Goal: Contribute content: Add original content to the website for others to see

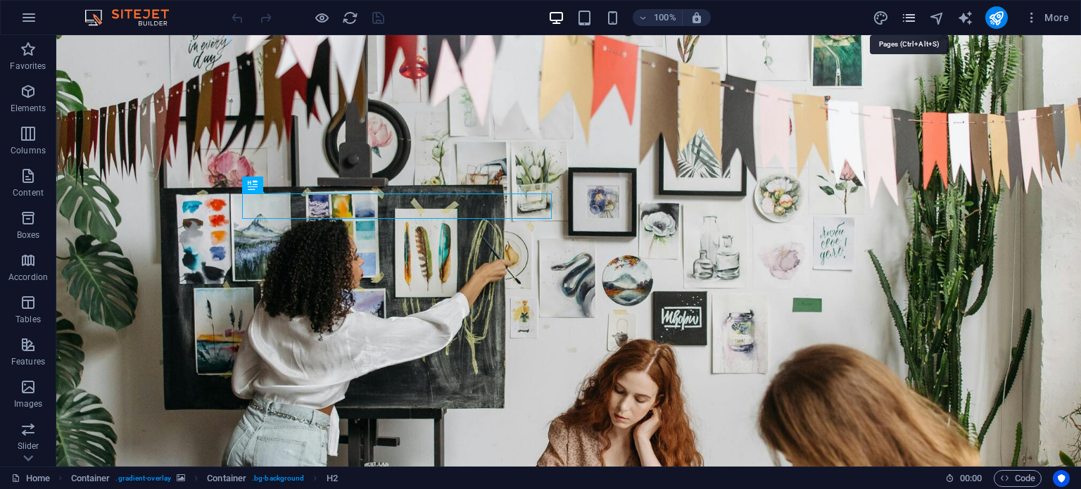
click at [904, 16] on icon "pages" at bounding box center [909, 18] width 16 height 16
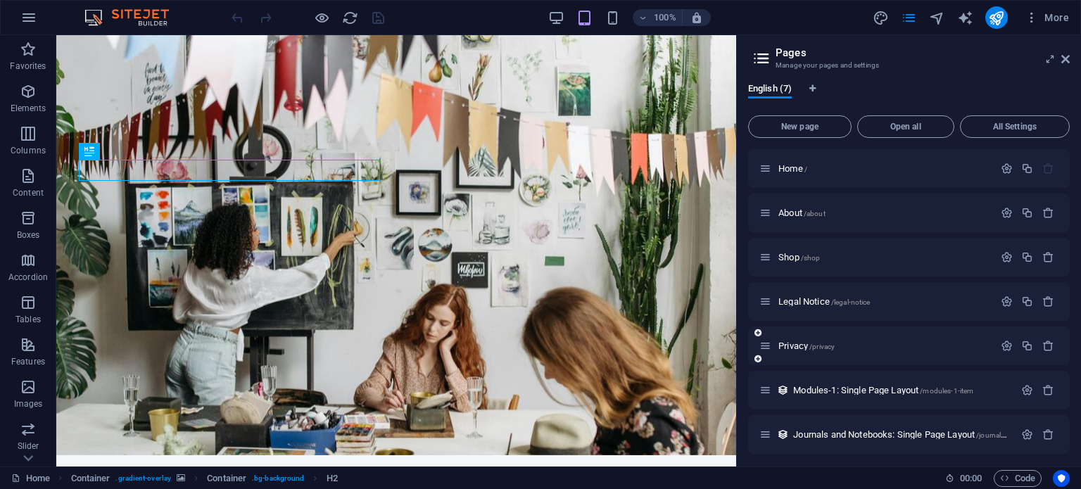
scroll to position [4, 0]
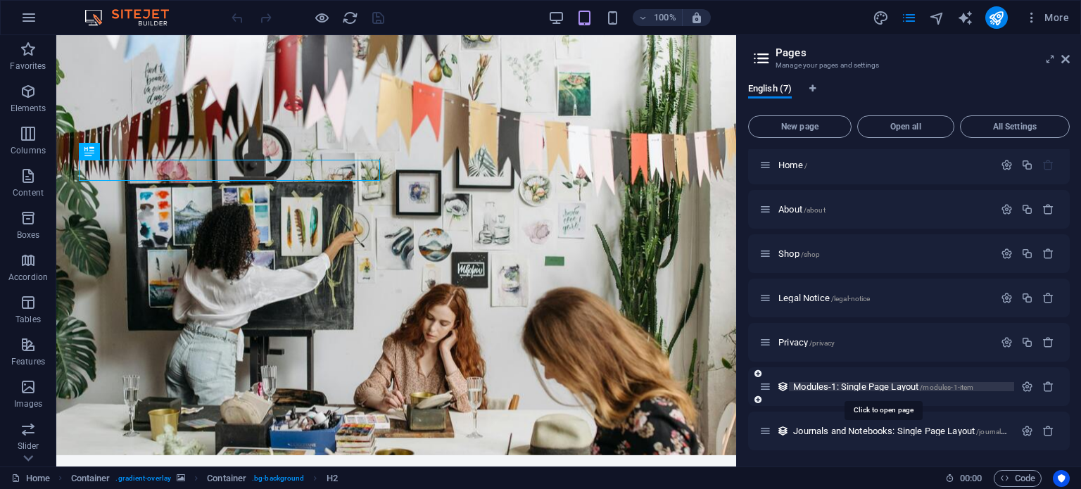
click at [831, 388] on span "Modules-1: Single Page Layout /modules-1-item" at bounding box center [883, 386] width 180 height 11
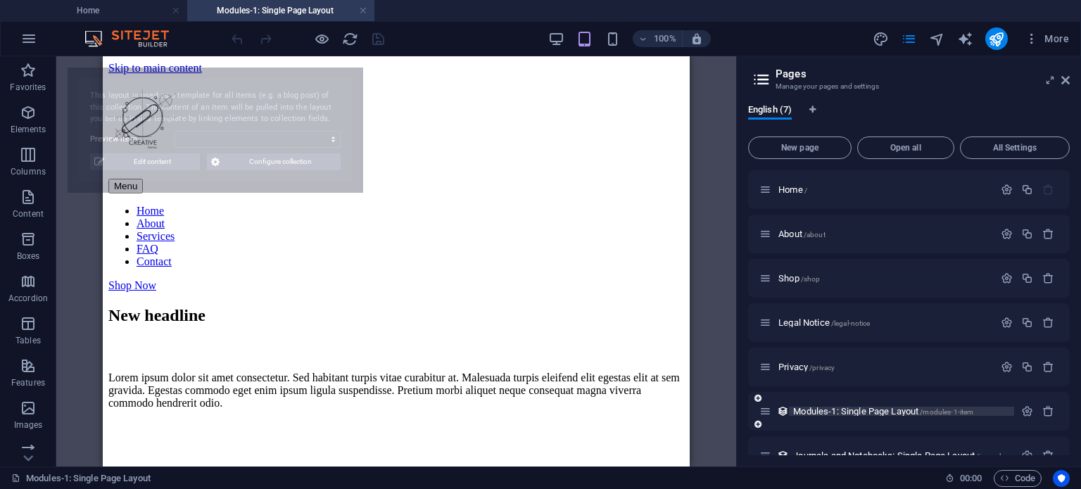
scroll to position [0, 0]
select select "68df9a6d4ad91ab48003e6c9"
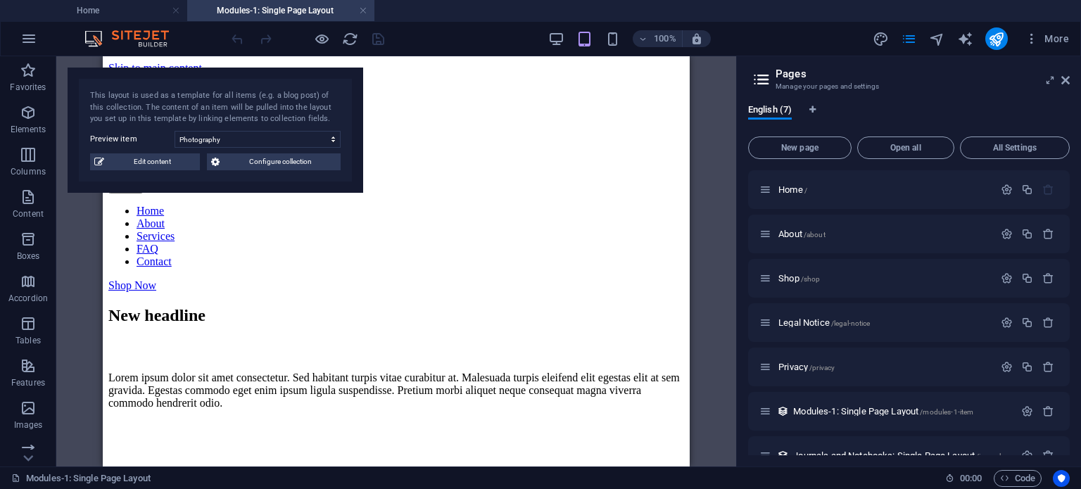
scroll to position [25, 0]
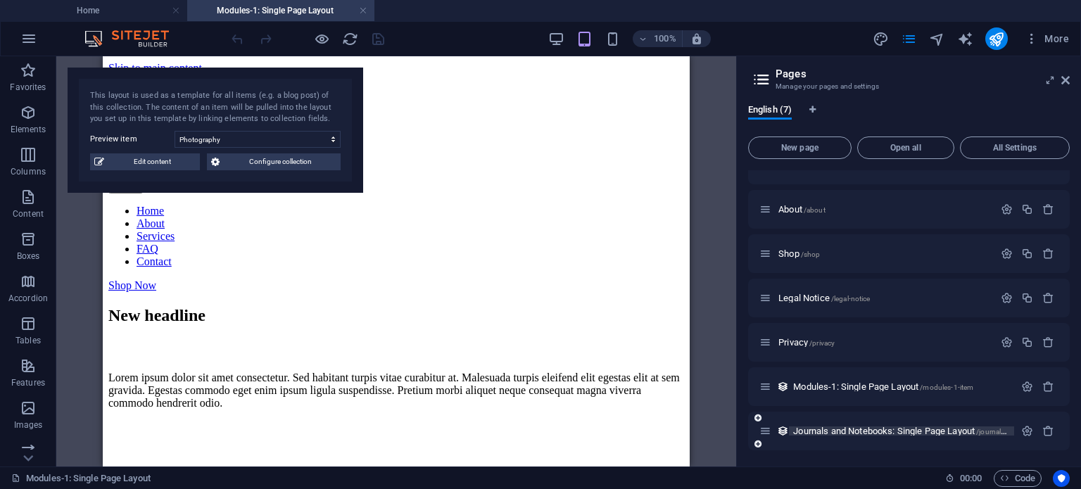
click at [872, 427] on span "Journals and Notebooks: Single Page Layout /journals-and-notebooks-item" at bounding box center [932, 431] width 279 height 11
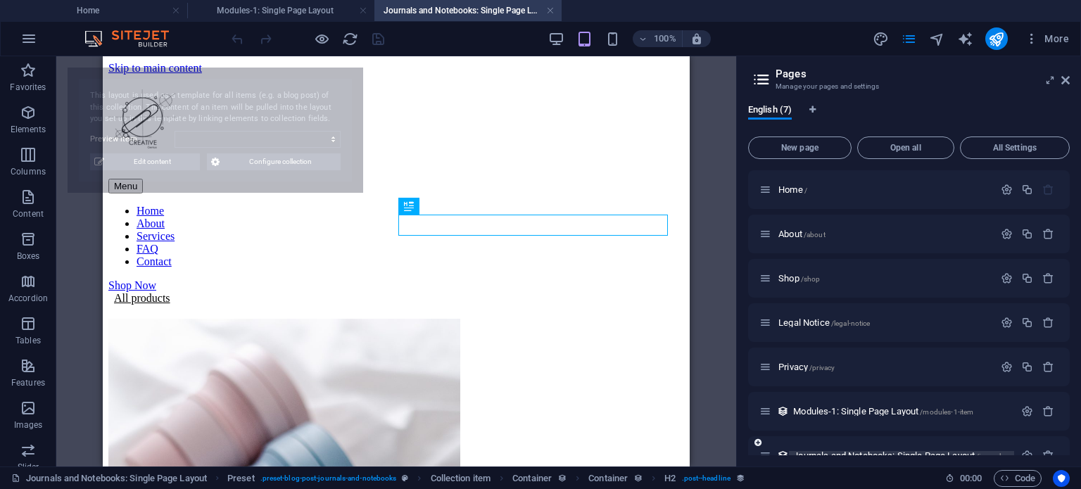
scroll to position [0, 0]
select select "68e0337670c56ae56a016ea2"
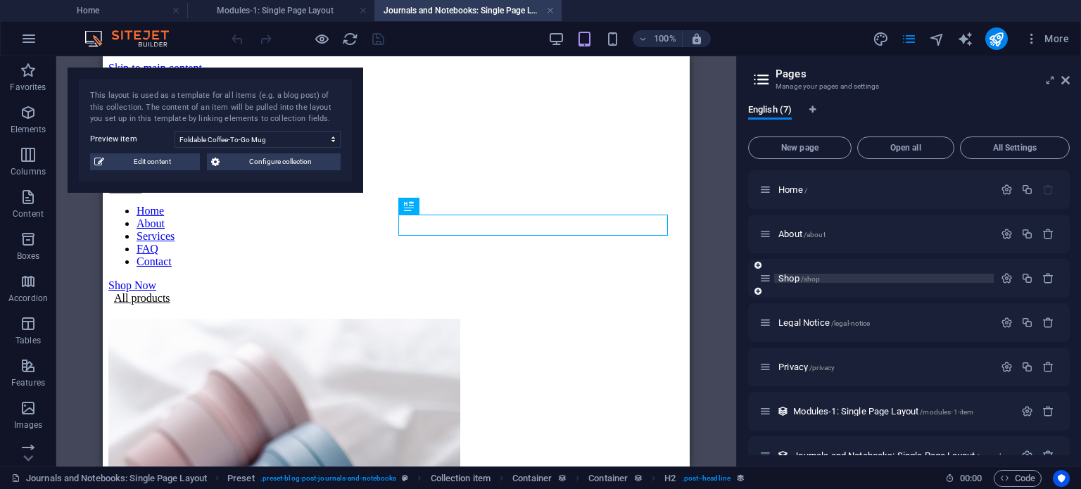
click at [801, 281] on span "/shop" at bounding box center [811, 279] width 20 height 8
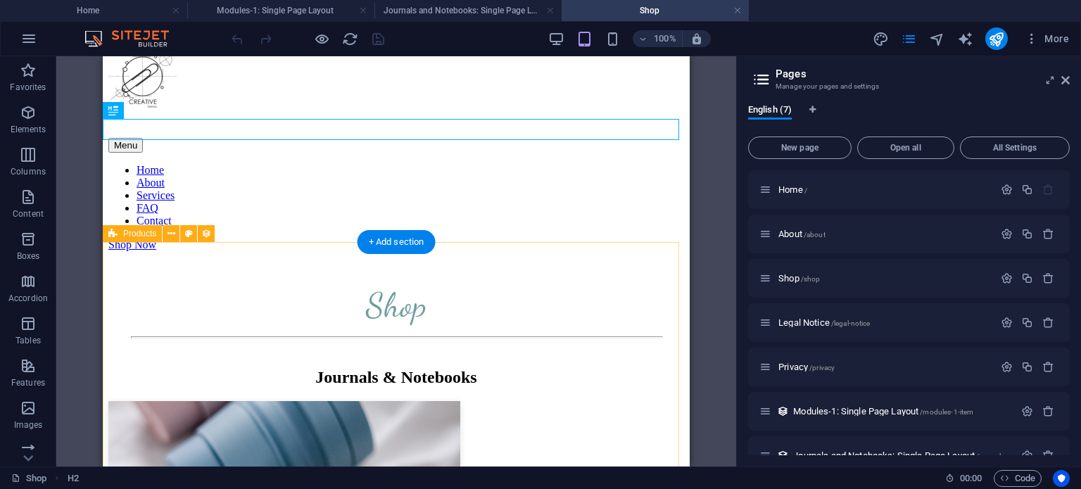
scroll to position [39, 0]
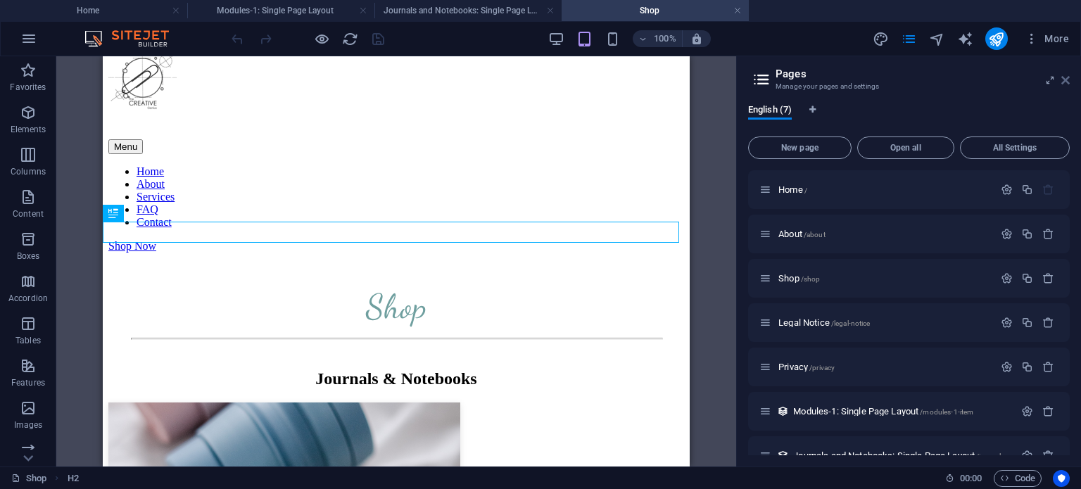
click at [1066, 82] on icon at bounding box center [1065, 80] width 8 height 11
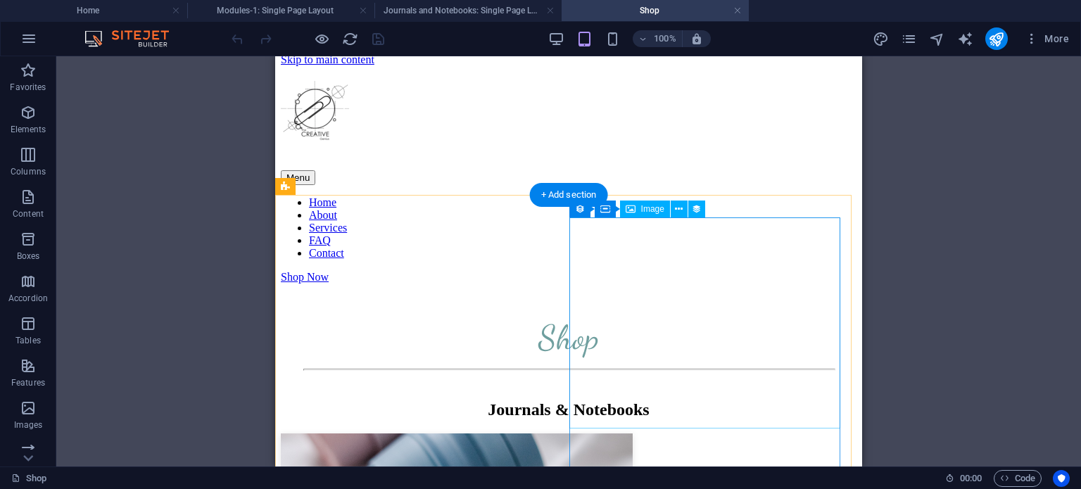
scroll to position [0, 0]
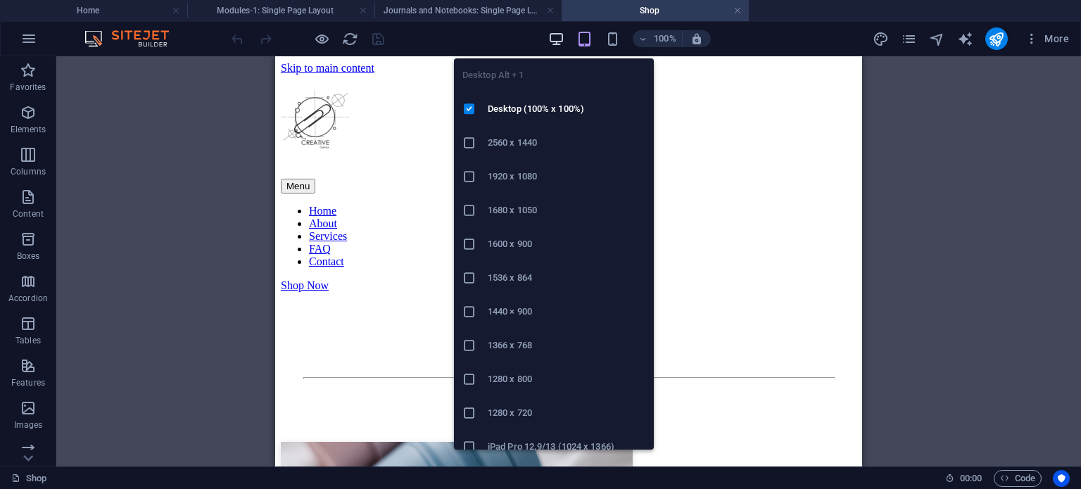
click at [556, 36] on icon "button" at bounding box center [556, 39] width 16 height 16
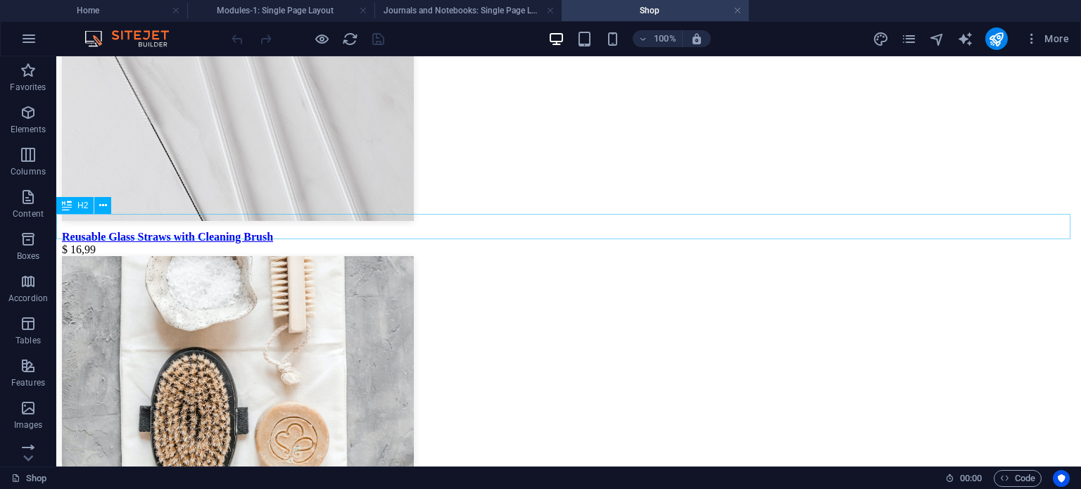
scroll to position [1418, 0]
click at [124, 217] on icon at bounding box center [125, 217] width 8 height 15
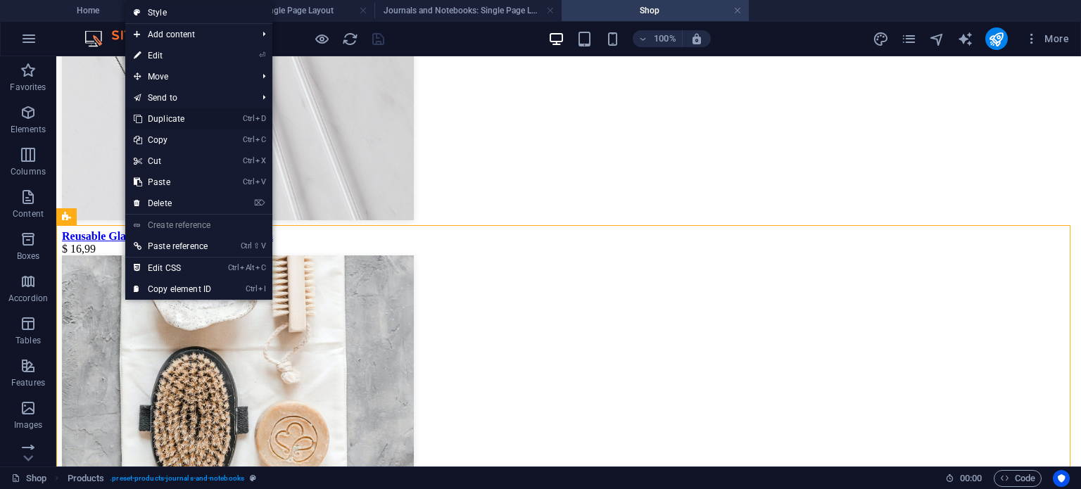
click at [175, 118] on link "Ctrl D Duplicate" at bounding box center [172, 118] width 94 height 21
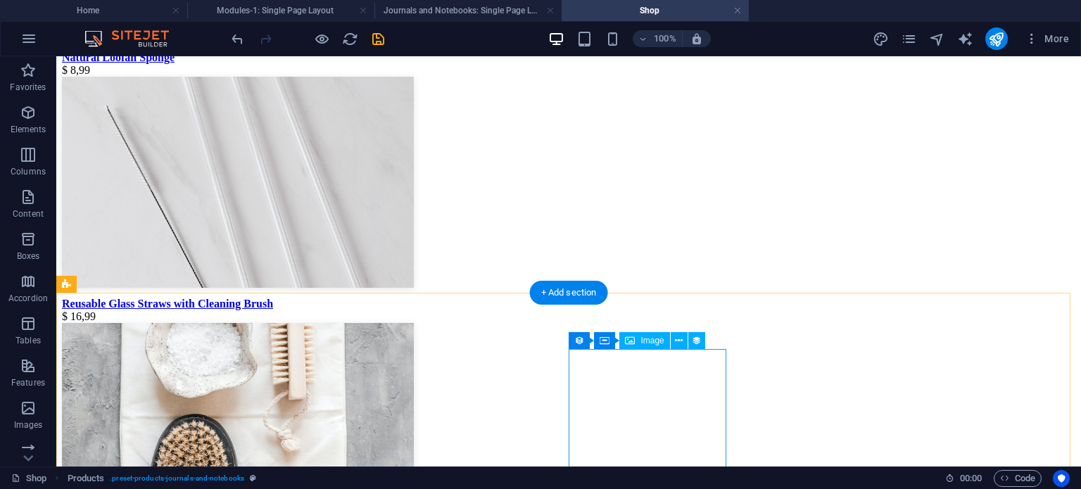
scroll to position [1352, 0]
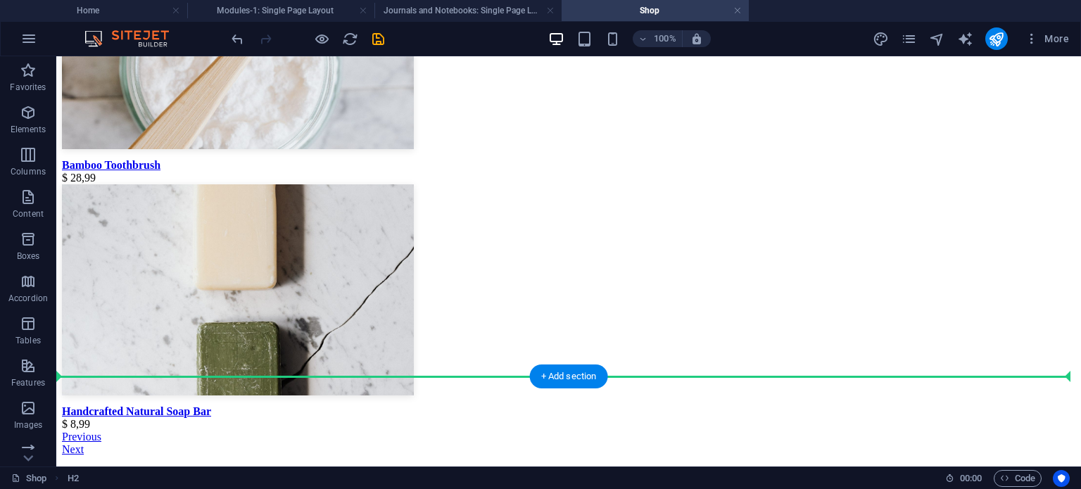
scroll to position [2069, 0]
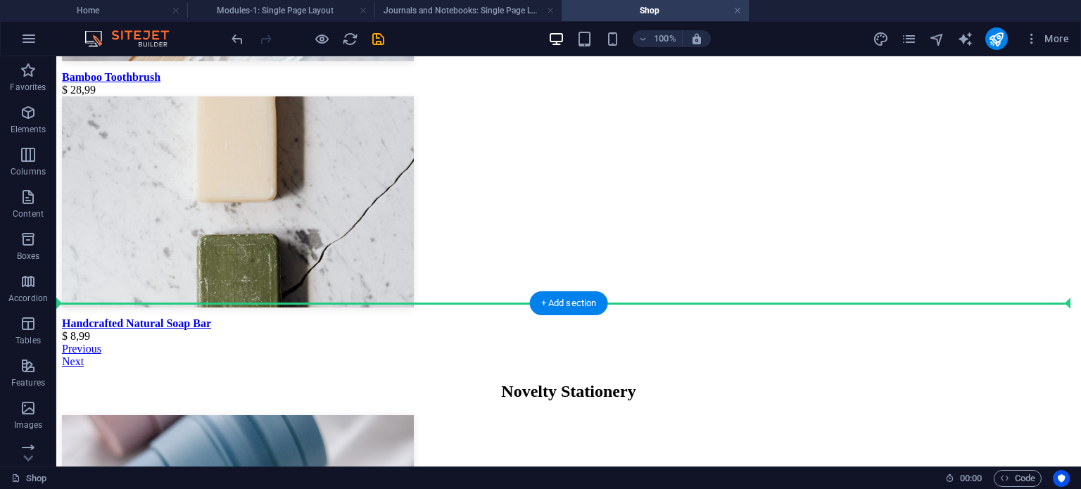
drag, startPoint x: 225, startPoint y: 306, endPoint x: 247, endPoint y: 316, distance: 23.9
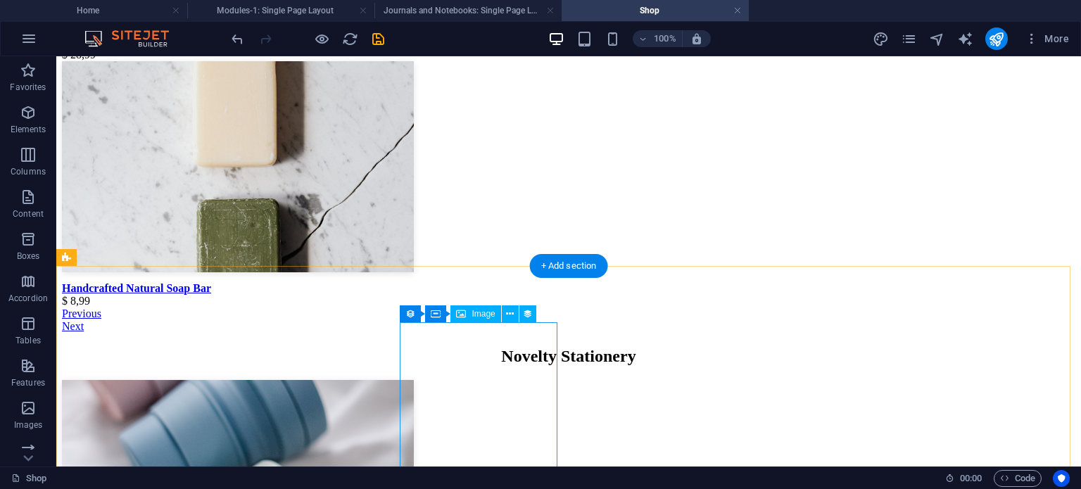
scroll to position [2105, 0]
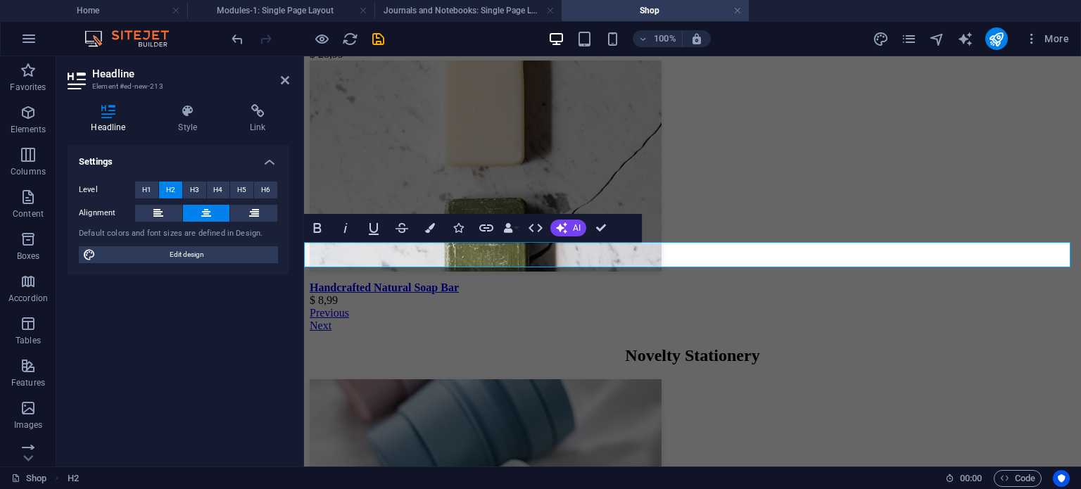
click at [562, 233] on icon "button" at bounding box center [561, 227] width 11 height 11
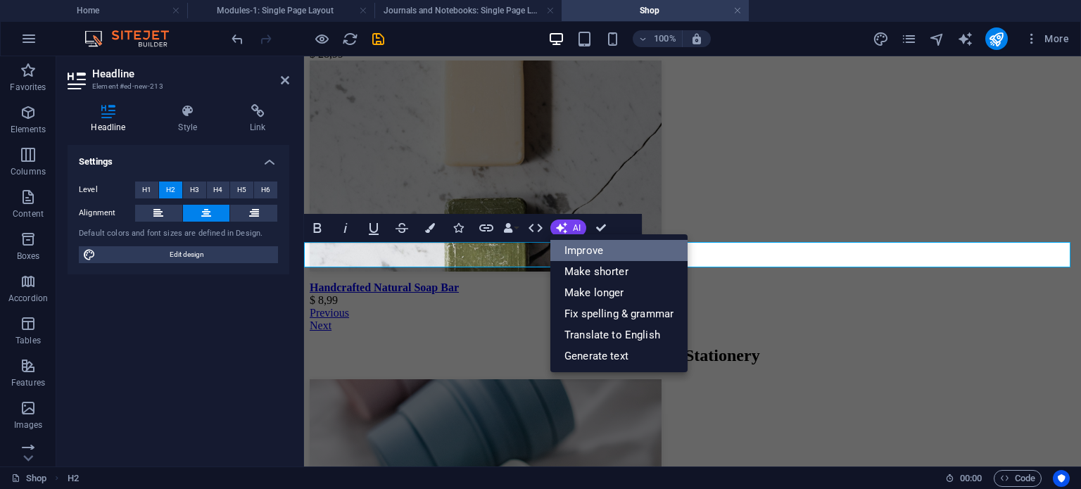
click at [577, 250] on link "Improve" at bounding box center [618, 250] width 137 height 21
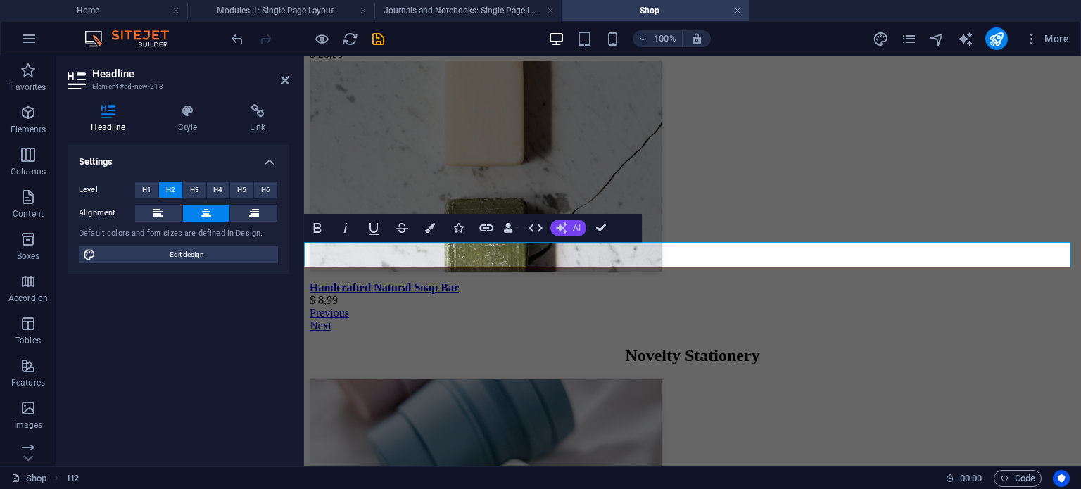
click at [569, 229] on button "AI" at bounding box center [568, 228] width 36 height 17
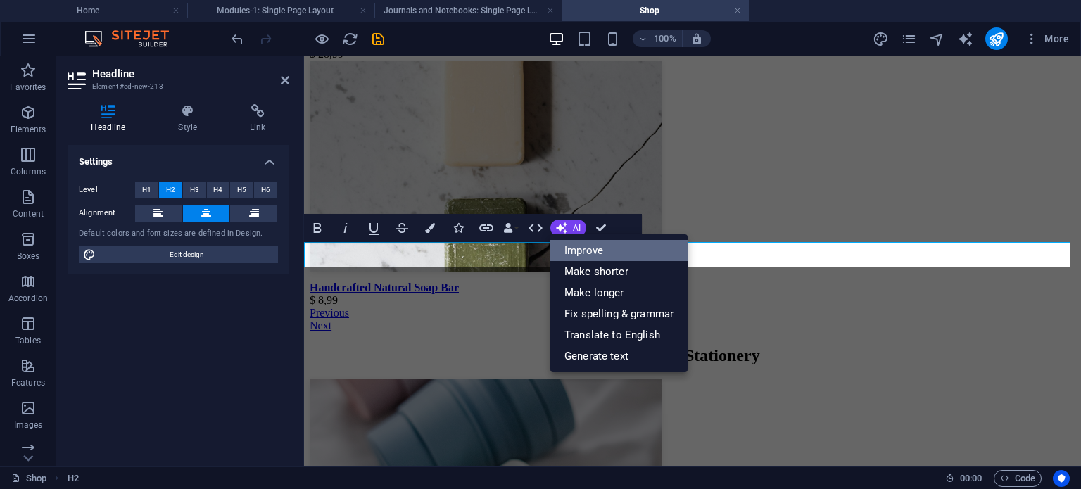
click at [574, 250] on link "Improve" at bounding box center [618, 250] width 137 height 21
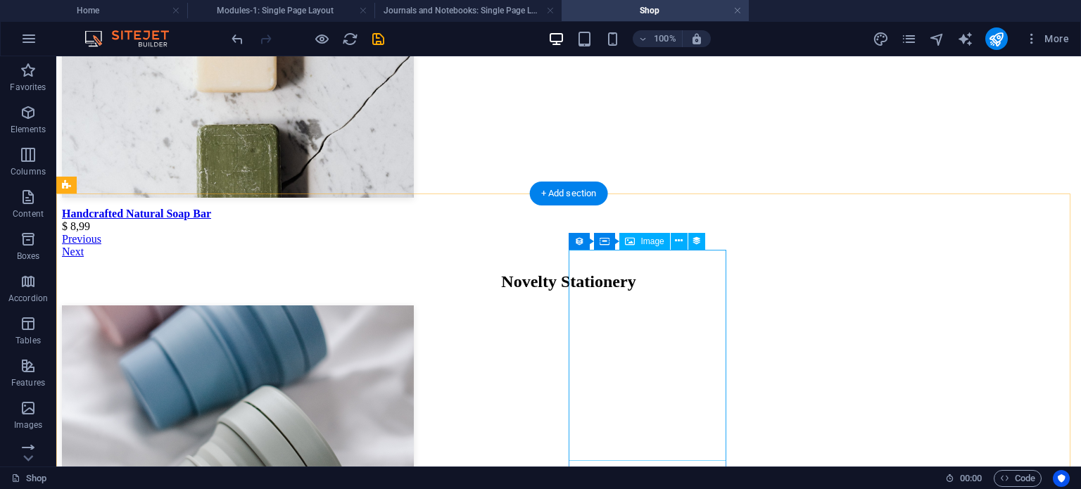
scroll to position [2140, 0]
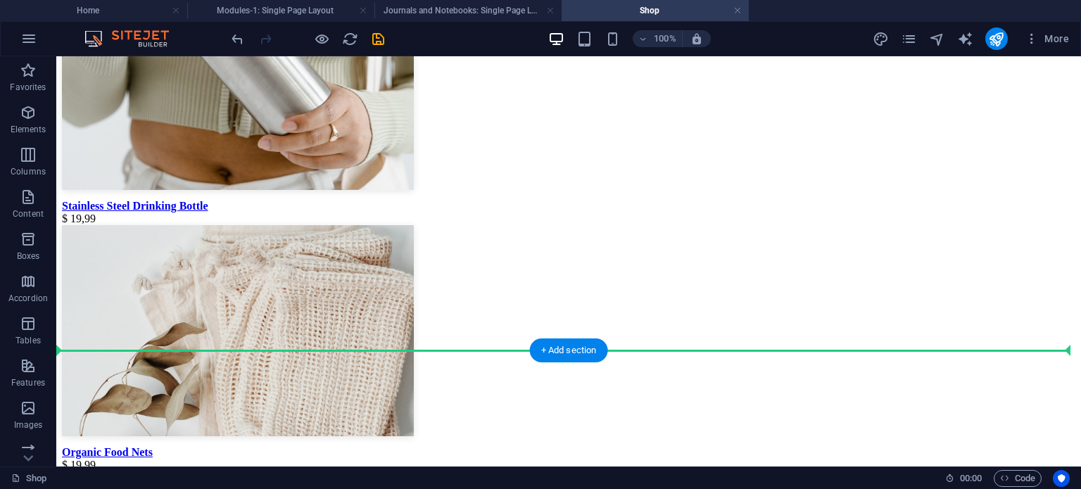
drag, startPoint x: 200, startPoint y: 249, endPoint x: 228, endPoint y: 348, distance: 103.1
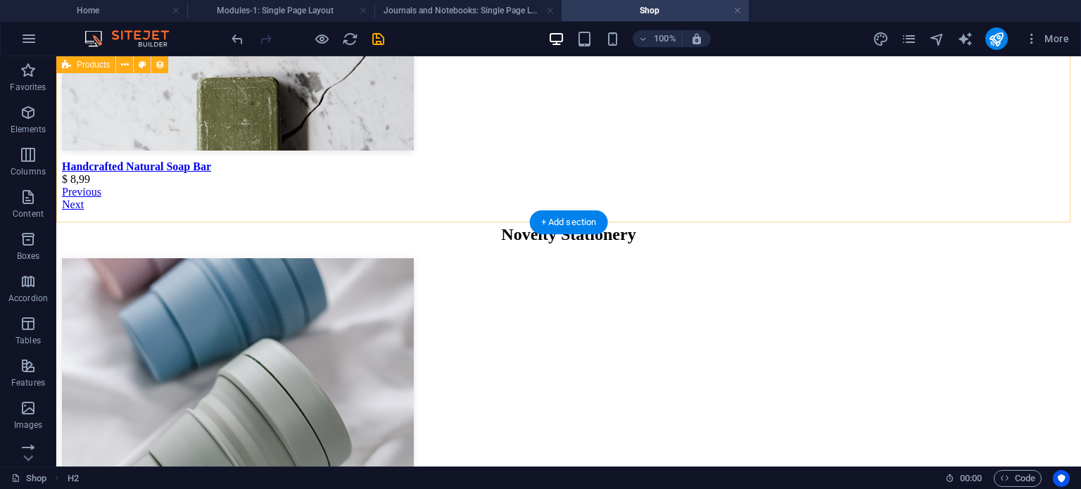
scroll to position [2105, 0]
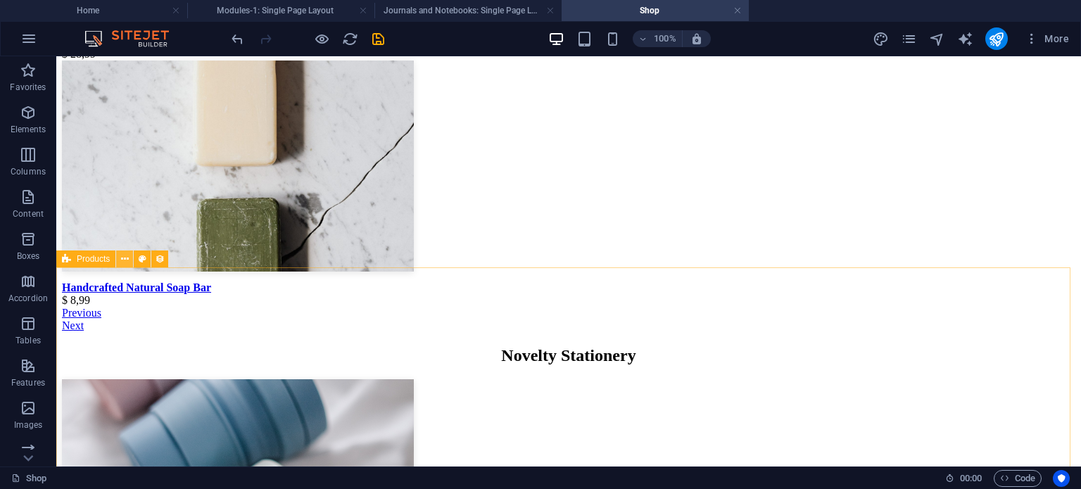
click at [122, 262] on icon at bounding box center [125, 259] width 8 height 15
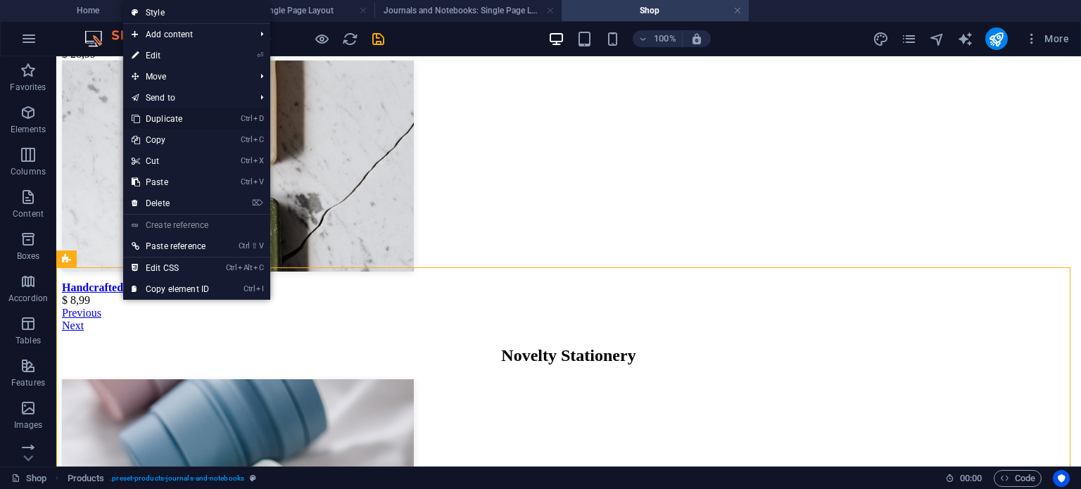
click at [167, 117] on link "Ctrl D Duplicate" at bounding box center [170, 118] width 94 height 21
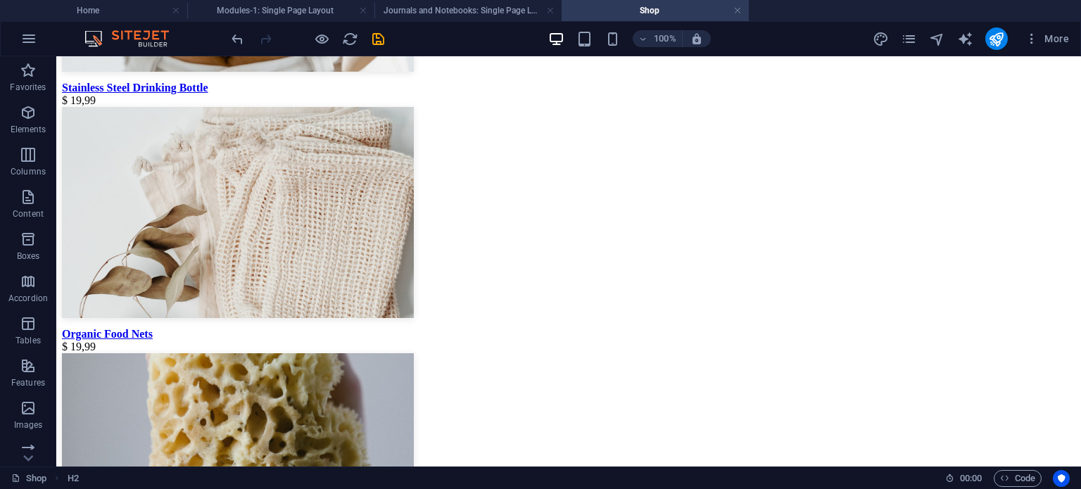
scroll to position [2839, 0]
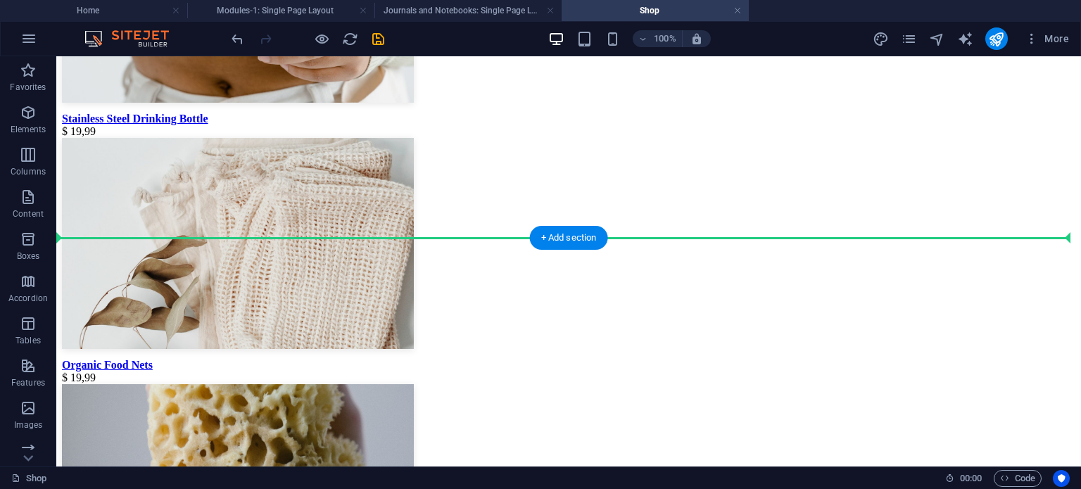
drag, startPoint x: 375, startPoint y: 312, endPoint x: 144, endPoint y: 238, distance: 242.3
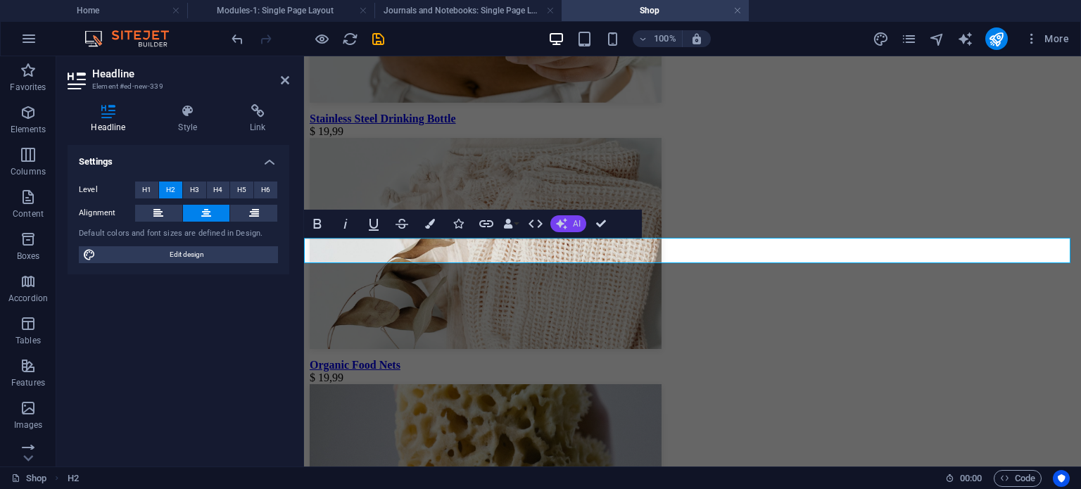
click at [559, 224] on icon "button" at bounding box center [561, 223] width 11 height 11
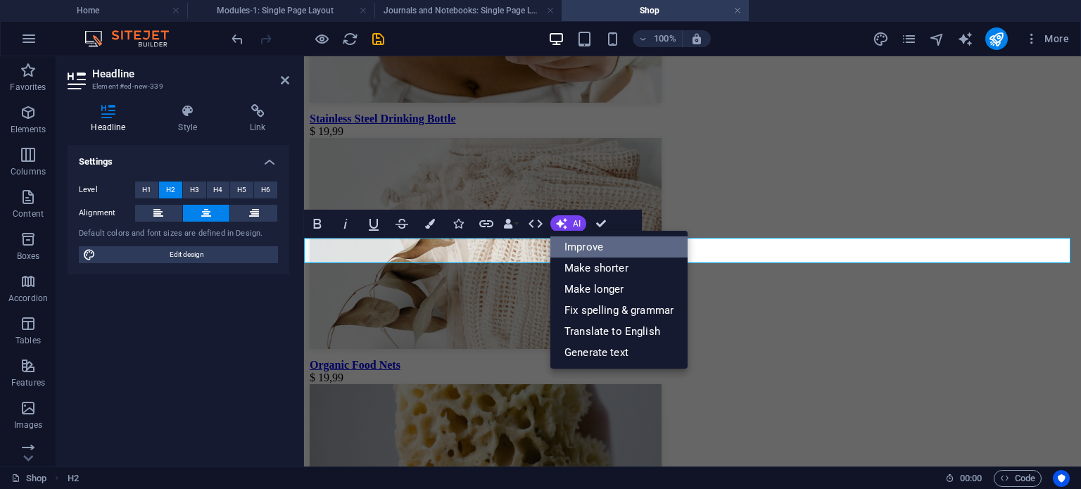
click at [573, 248] on link "Improve" at bounding box center [618, 246] width 137 height 21
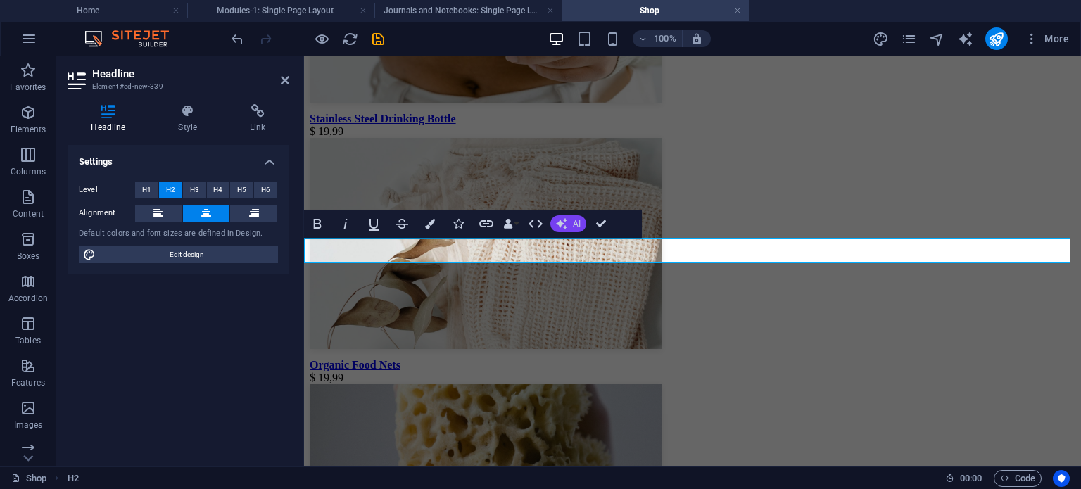
click at [566, 219] on icon "button" at bounding box center [561, 223] width 11 height 11
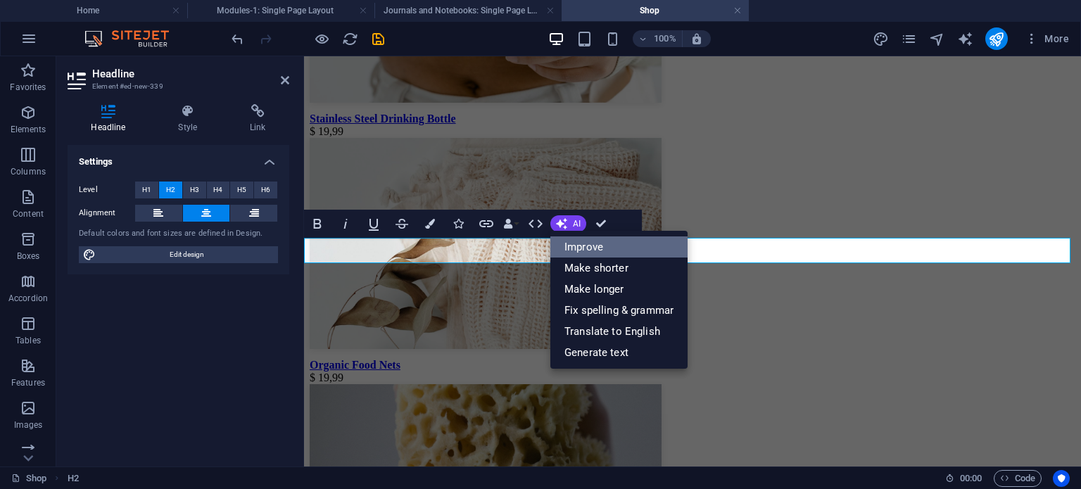
click at [574, 253] on link "Improve" at bounding box center [618, 246] width 137 height 21
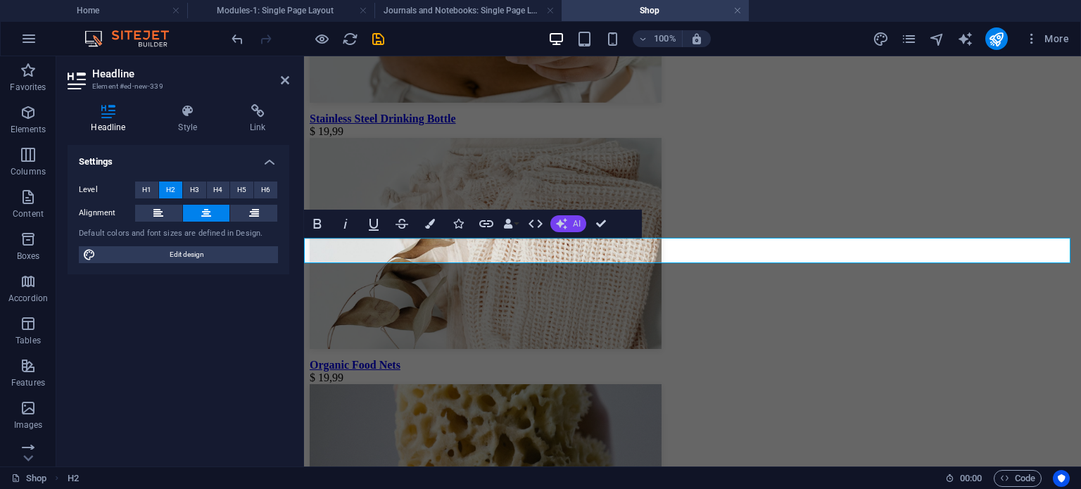
click at [569, 224] on button "AI" at bounding box center [568, 223] width 36 height 17
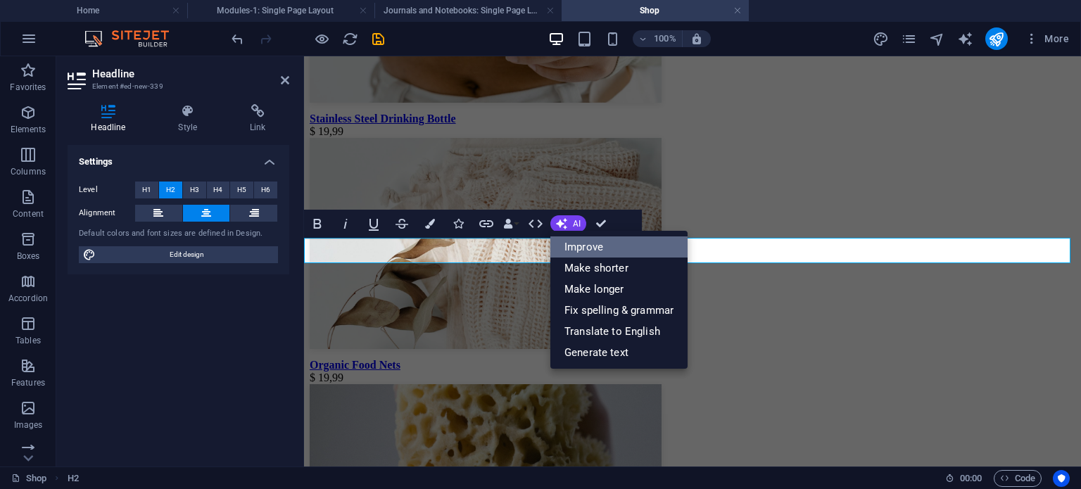
click at [569, 247] on link "Improve" at bounding box center [618, 246] width 137 height 21
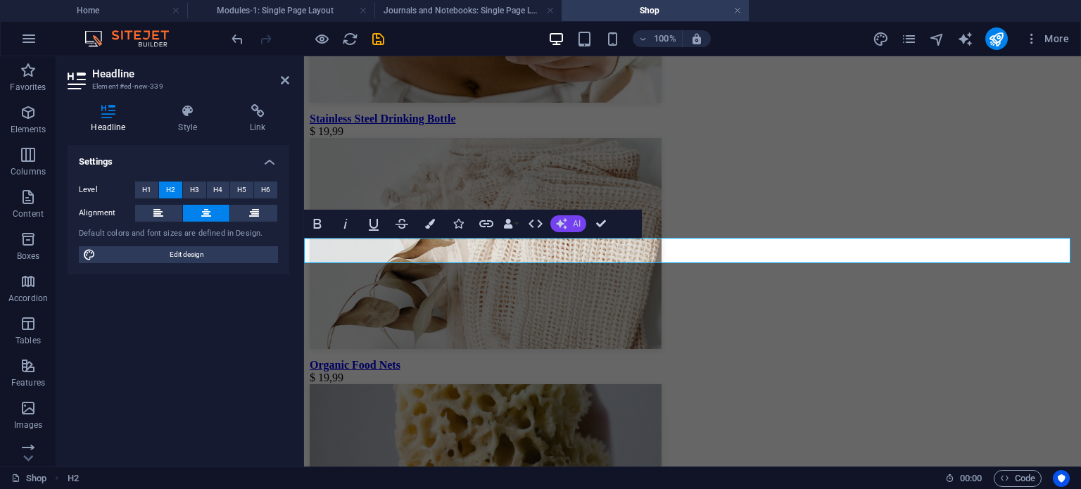
click at [565, 227] on icon "button" at bounding box center [561, 223] width 11 height 11
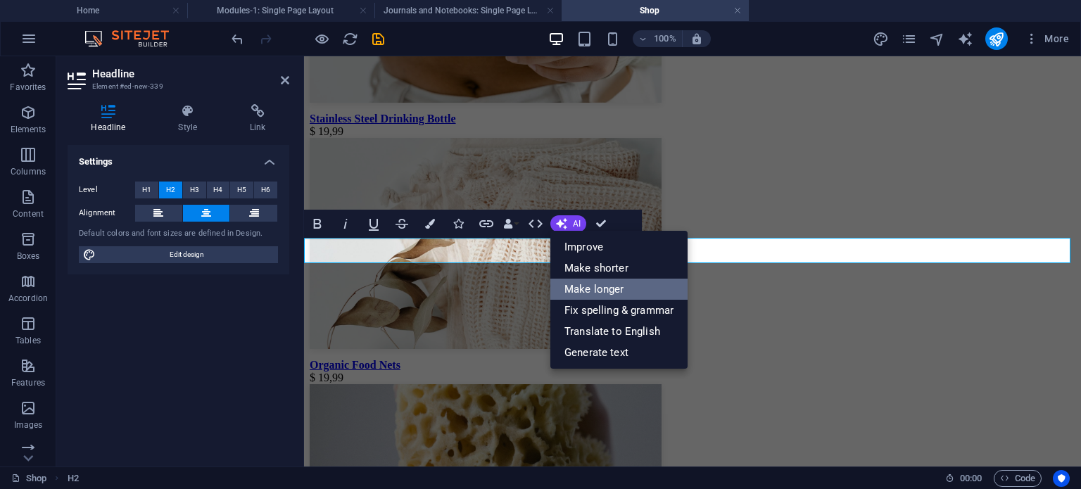
click at [576, 284] on link "Make longer" at bounding box center [618, 289] width 137 height 21
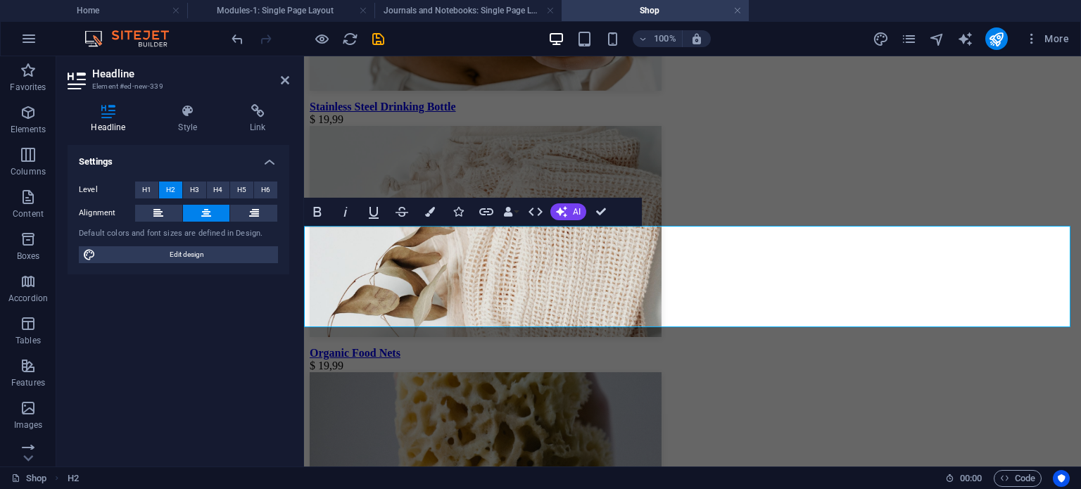
scroll to position [2850, 0]
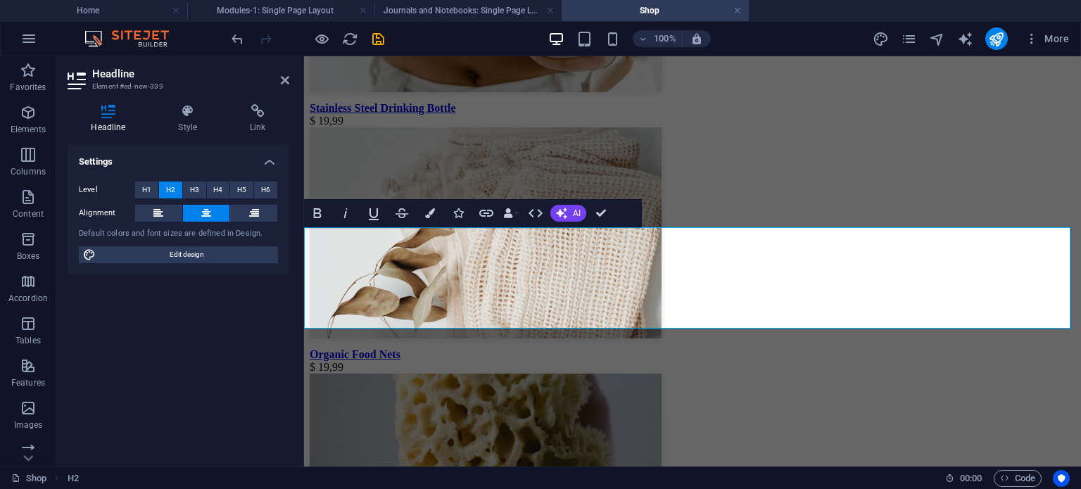
drag, startPoint x: 1053, startPoint y: 321, endPoint x: 323, endPoint y: 238, distance: 734.4
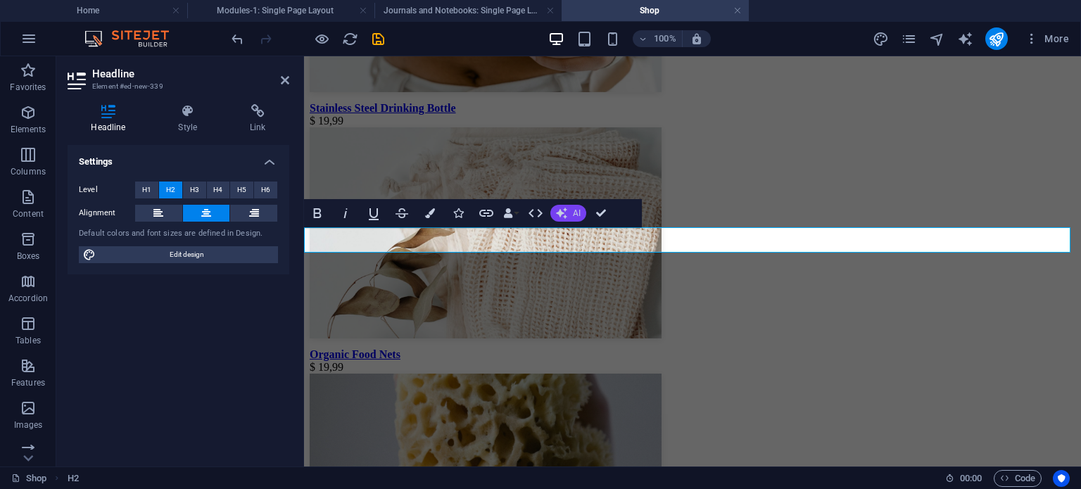
click at [566, 216] on icon "button" at bounding box center [561, 213] width 11 height 11
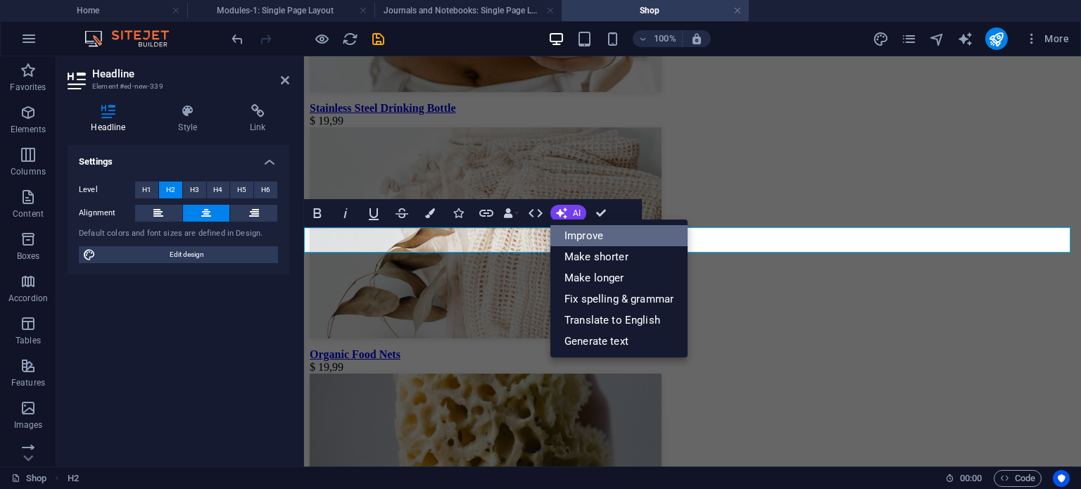
click at [574, 236] on link "Improve" at bounding box center [618, 235] width 137 height 21
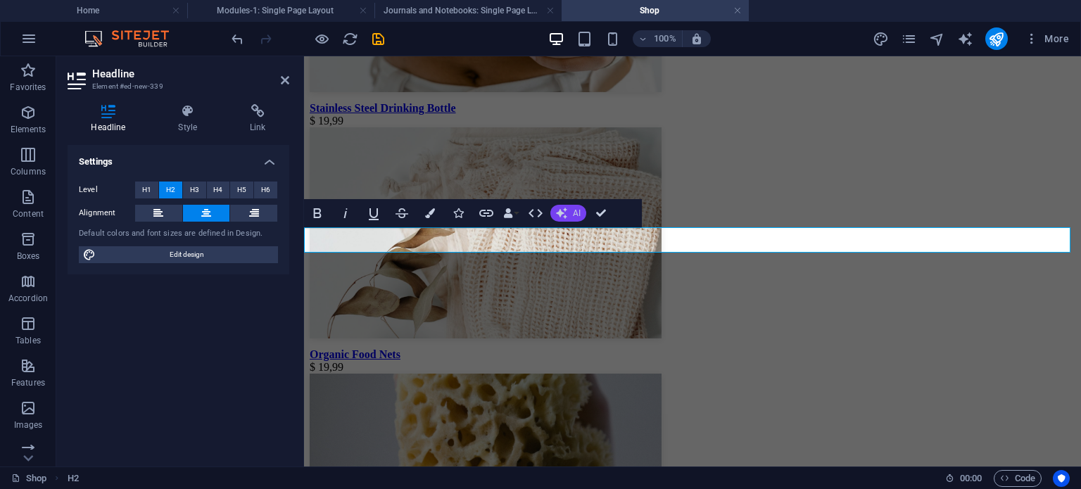
click at [563, 213] on icon "button" at bounding box center [561, 213] width 11 height 11
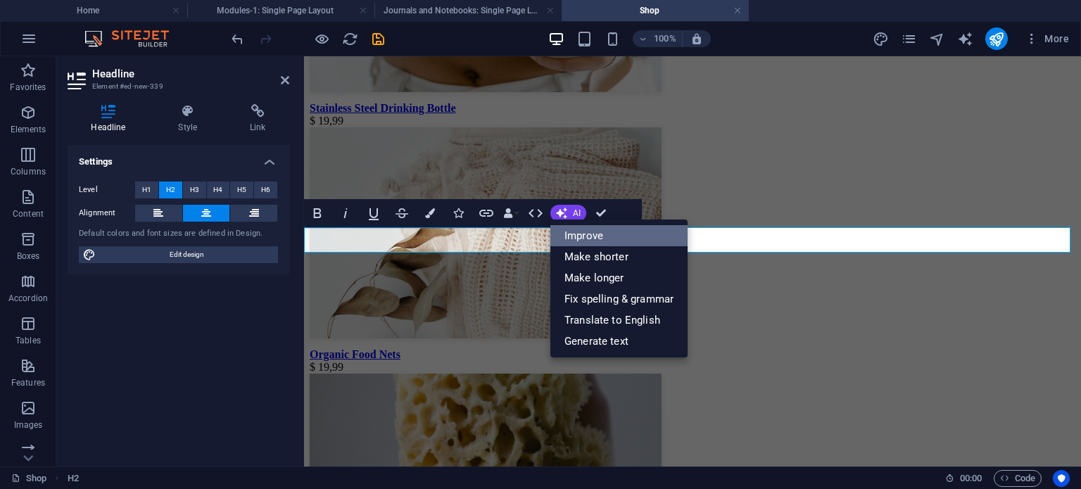
click at [578, 234] on link "Improve" at bounding box center [618, 235] width 137 height 21
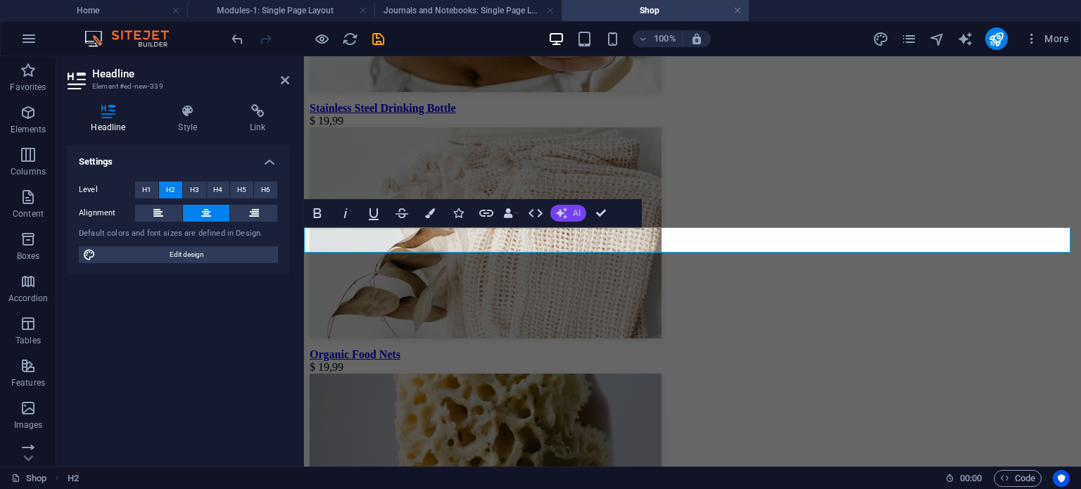
click at [569, 208] on button "AI" at bounding box center [568, 213] width 36 height 17
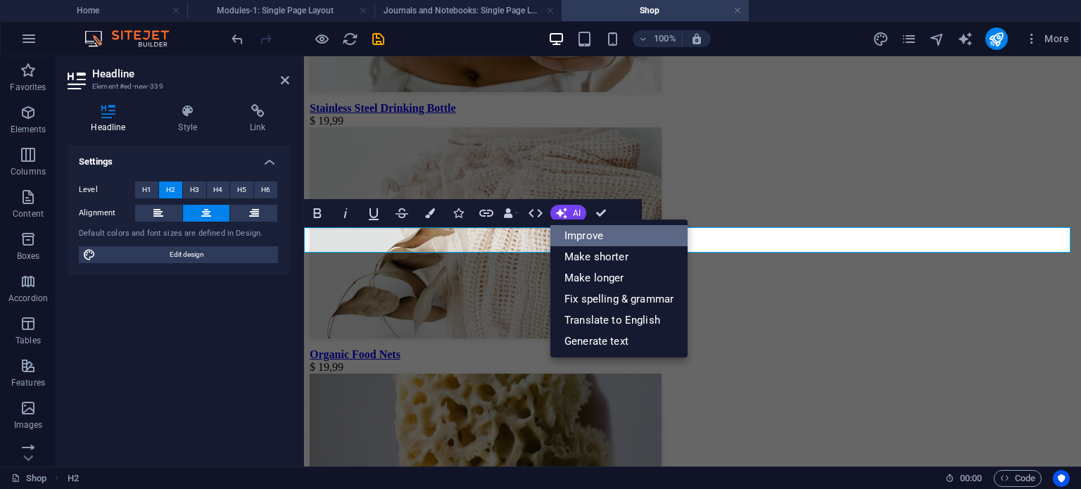
click at [574, 231] on link "Improve" at bounding box center [618, 235] width 137 height 21
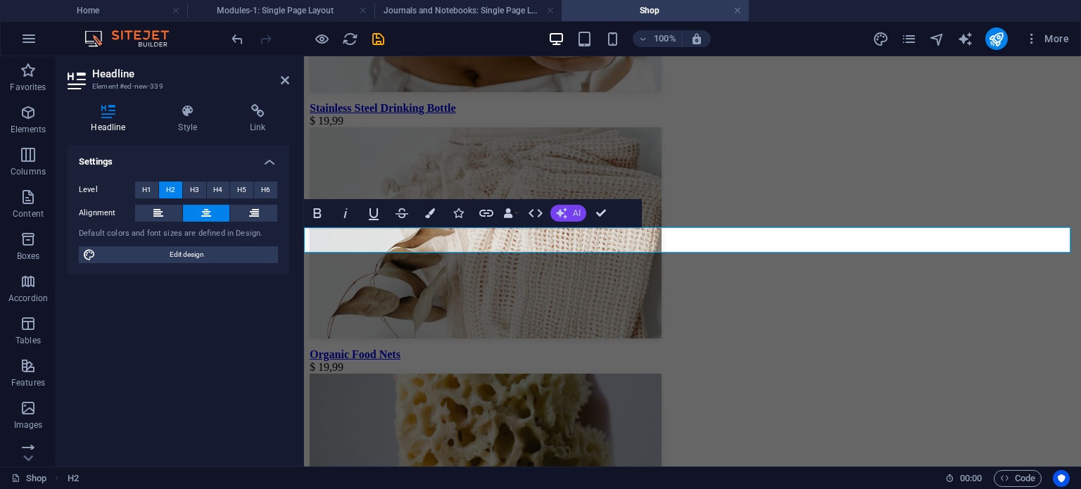
click at [569, 213] on button "AI" at bounding box center [568, 213] width 36 height 17
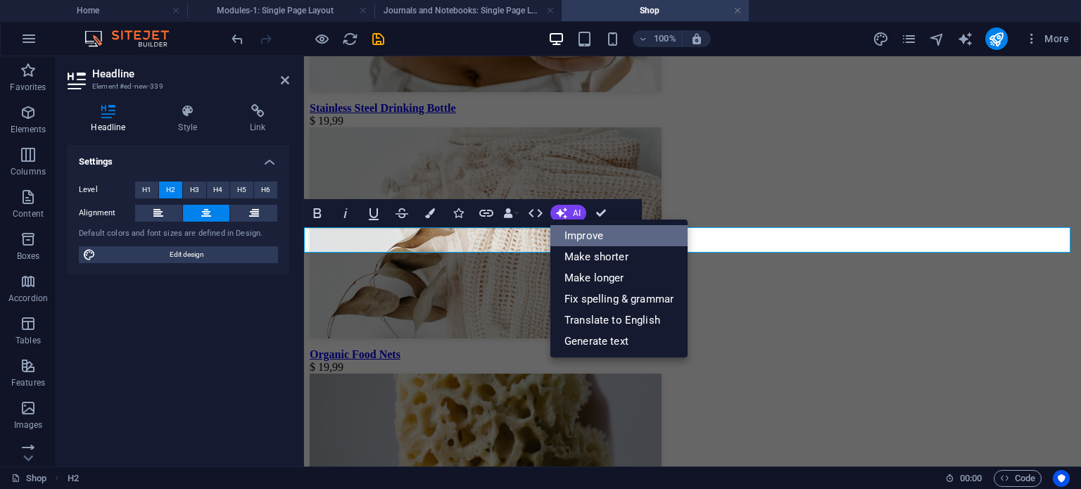
click at [576, 236] on link "Improve" at bounding box center [618, 235] width 137 height 21
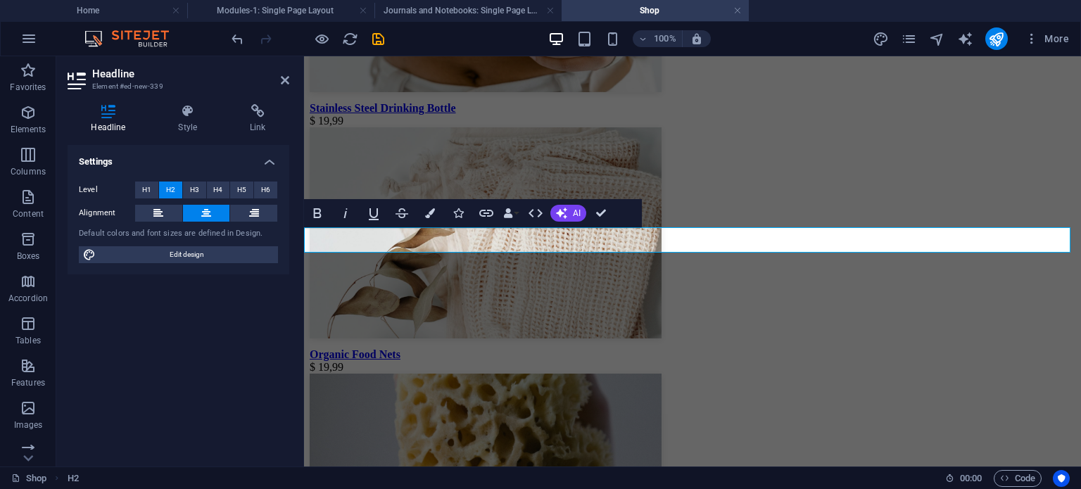
drag, startPoint x: 634, startPoint y: 241, endPoint x: 708, endPoint y: 245, distance: 74.0
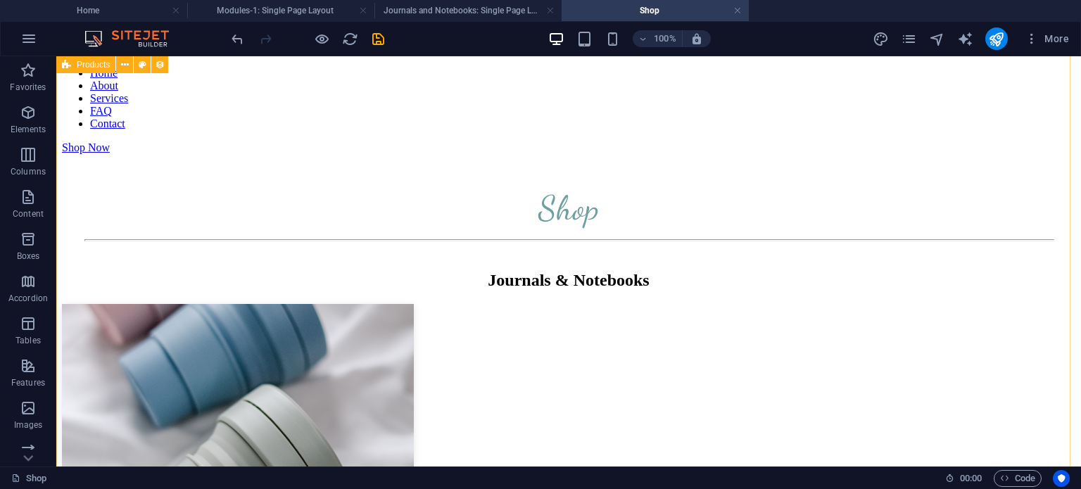
scroll to position [0, 0]
